Goal: Check status: Check status

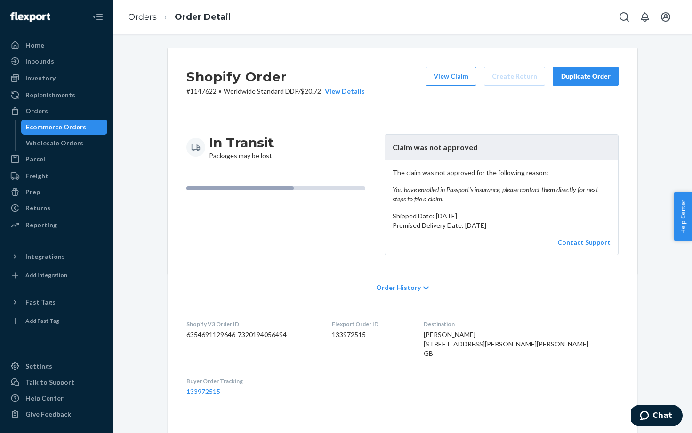
click at [301, 240] on div "In Transit Packages may be lost" at bounding box center [281, 194] width 191 height 121
click at [53, 114] on div "Orders" at bounding box center [57, 110] width 100 height 13
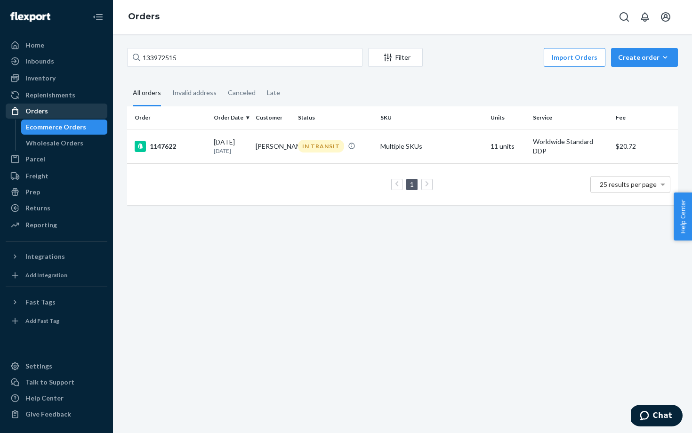
click at [43, 110] on div "Orders" at bounding box center [36, 110] width 23 height 9
click at [35, 109] on div "Orders" at bounding box center [36, 110] width 23 height 9
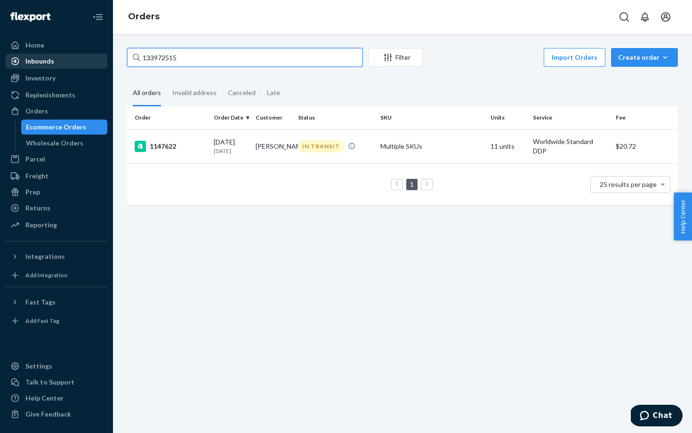
drag, startPoint x: 193, startPoint y: 58, endPoint x: 96, endPoint y: 56, distance: 96.5
click at [96, 56] on div "Home Inbounds Shipping Plans Problems Inventory Products Replenishments Orders …" at bounding box center [346, 216] width 692 height 433
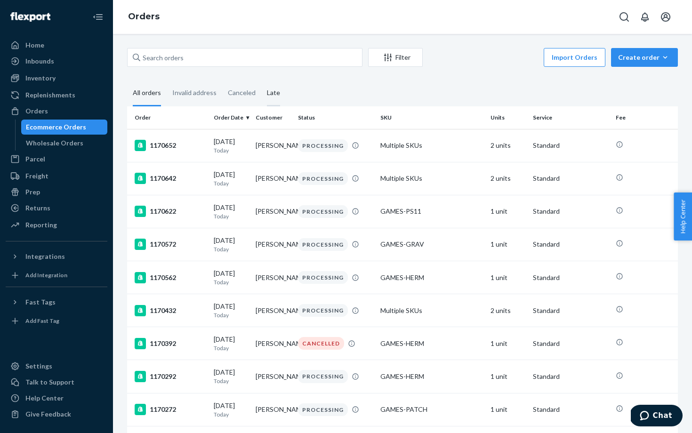
click at [269, 91] on div "Late" at bounding box center [273, 93] width 13 height 26
click at [261, 80] on input "Late" at bounding box center [261, 80] width 0 height 0
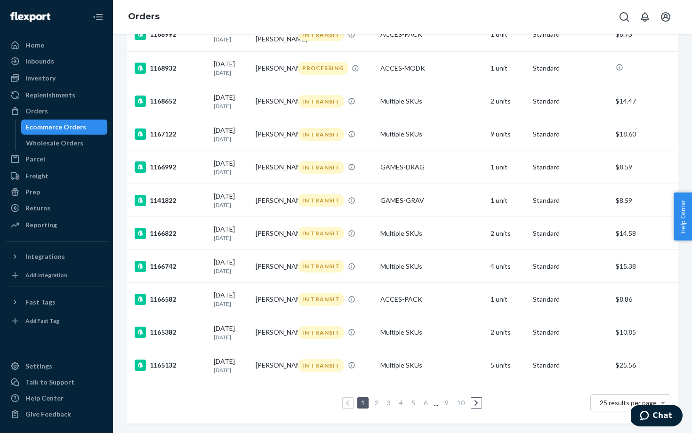
scroll to position [608, 0]
click at [40, 211] on div "Returns" at bounding box center [37, 207] width 25 height 9
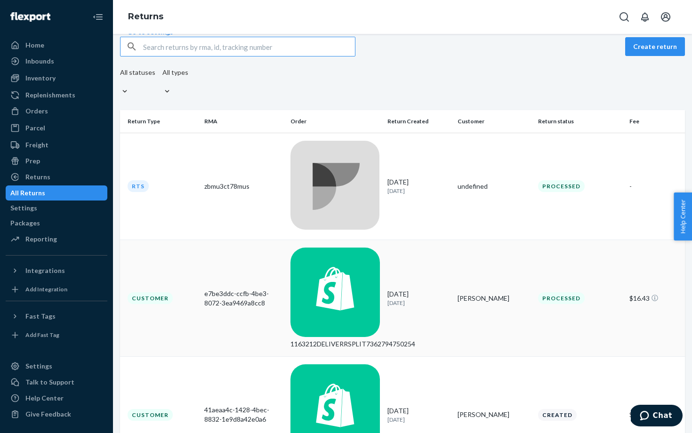
scroll to position [40, 0]
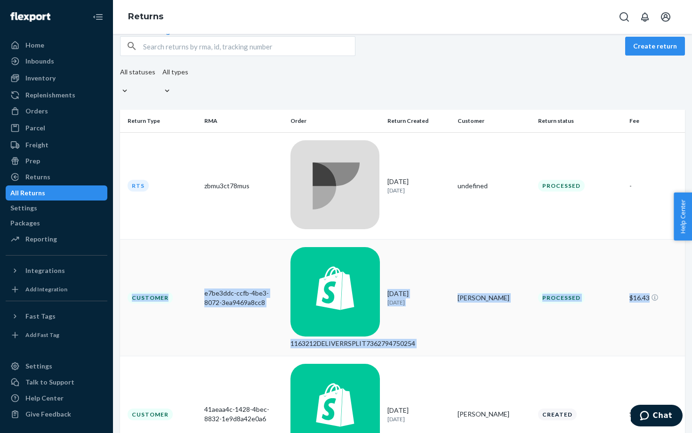
drag, startPoint x: 135, startPoint y: 195, endPoint x: 656, endPoint y: 193, distance: 521.9
click at [656, 240] on tr "Customer e7be3ddc-ccfb-4be3-8072-3ea9469a8cc8 1163212DELIVERRSPLIT7362794750254…" at bounding box center [402, 298] width 565 height 117
copy tr "Customer e7be3ddc-ccfb-4be3-8072-3ea9469a8cc8 1163212DELIVERRSPLIT7362794750254…"
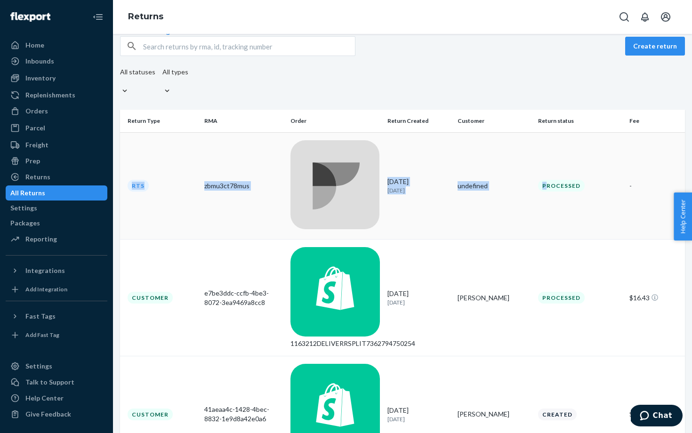
drag, startPoint x: 135, startPoint y: 161, endPoint x: 544, endPoint y: 161, distance: 408.9
click at [544, 161] on tr "RTS zbmu3ct78mus [DATE] [DATE] undefined Processed -" at bounding box center [402, 185] width 565 height 107
drag, startPoint x: 637, startPoint y: 162, endPoint x: 178, endPoint y: 153, distance: 458.9
click at [178, 153] on tr "RTS zbmu3ct78mus [DATE] [DATE] undefined Processed -" at bounding box center [402, 185] width 565 height 107
copy tr "RTS zbmu3ct78mus [DATE] [DATE] undefined Processed -"
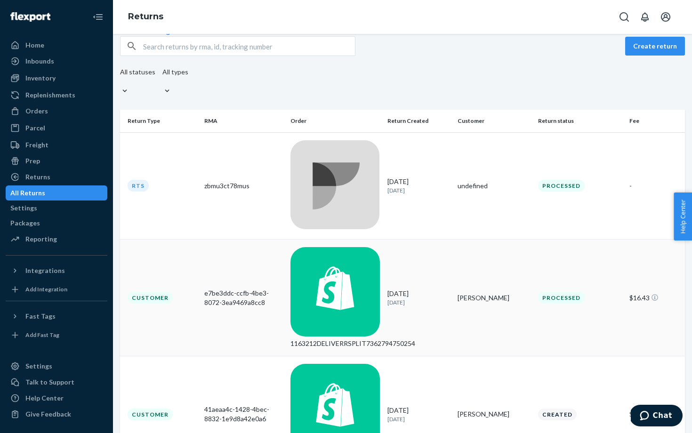
click at [438, 289] on div "[DATE] [DATE]" at bounding box center [418, 297] width 63 height 17
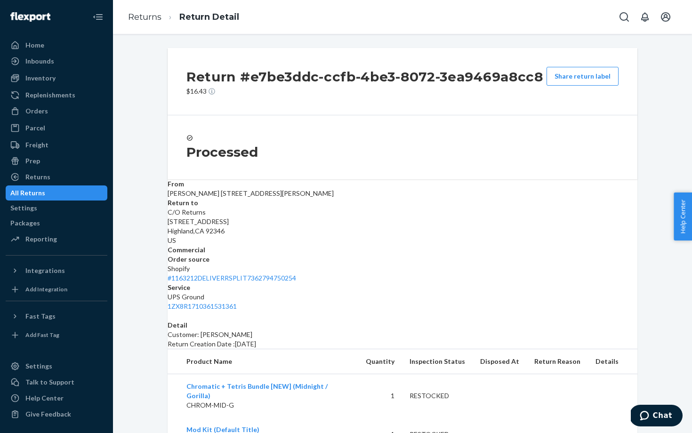
scroll to position [61, 0]
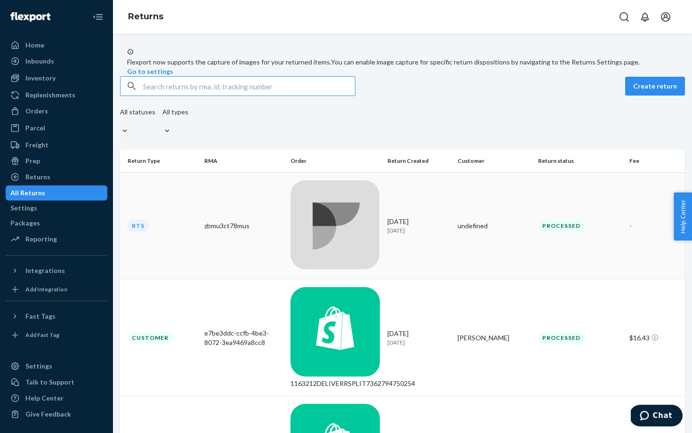
click at [275, 221] on div "zbmu3ct78mus" at bounding box center [243, 225] width 79 height 9
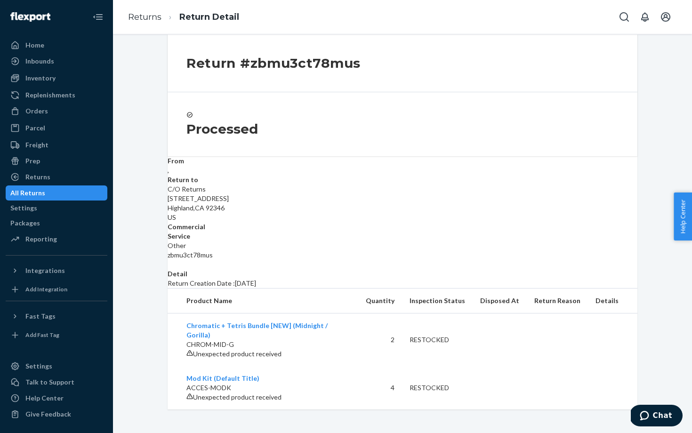
scroll to position [39, 0]
drag, startPoint x: 423, startPoint y: 176, endPoint x: 478, endPoint y: 179, distance: 55.2
click at [478, 250] on div "zbmu3ct78mus" at bounding box center [403, 254] width 470 height 9
copy div "zbmu3ct78mus"
